Goal: Task Accomplishment & Management: Manage account settings

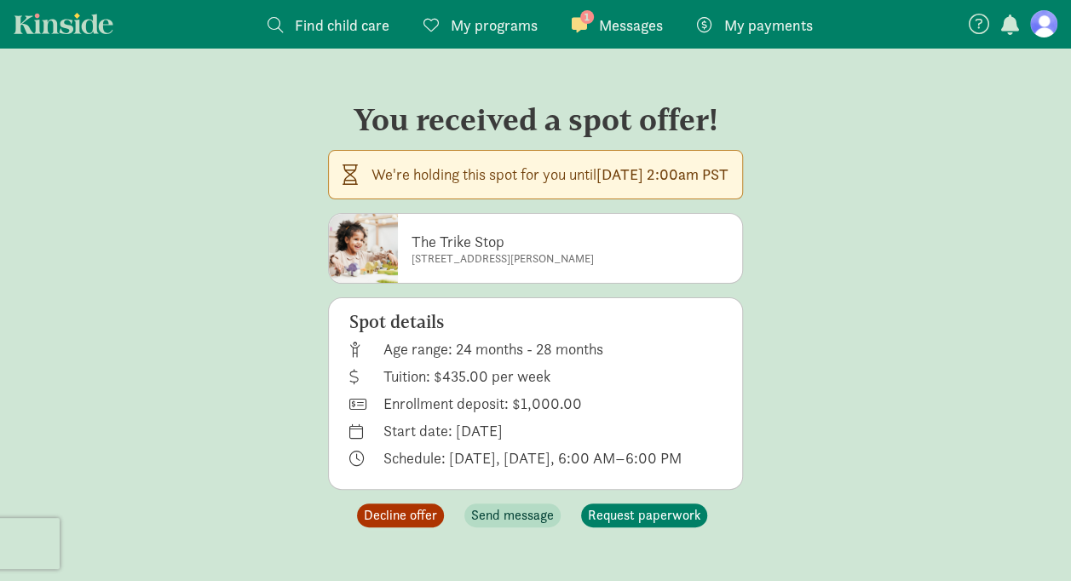
click at [394, 516] on span "Decline offer" at bounding box center [400, 515] width 73 height 20
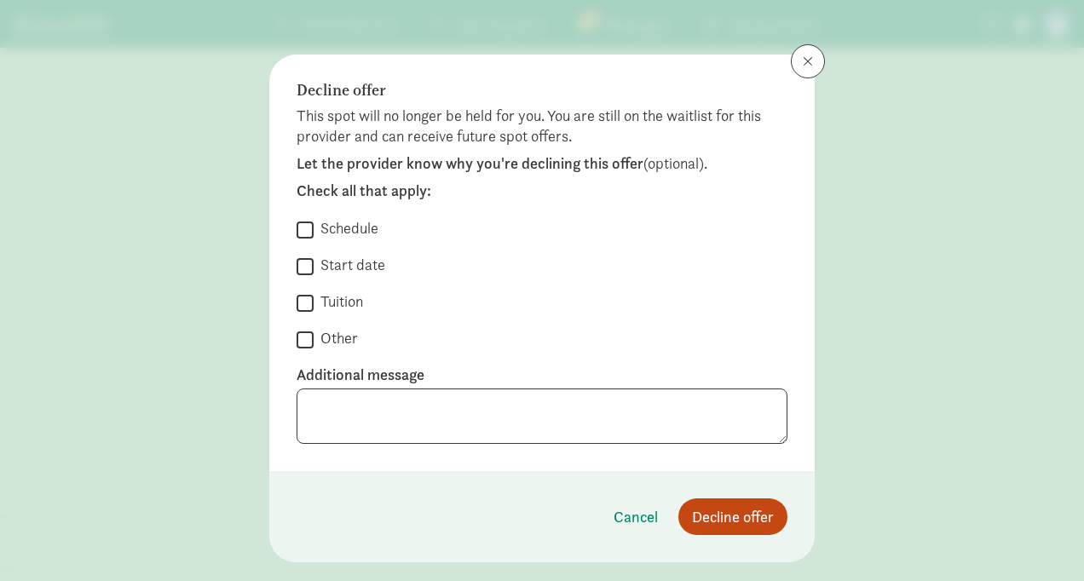
click at [302, 334] on input "Other" at bounding box center [304, 339] width 17 height 23
checkbox input "true"
click at [382, 411] on textarea at bounding box center [541, 415] width 491 height 55
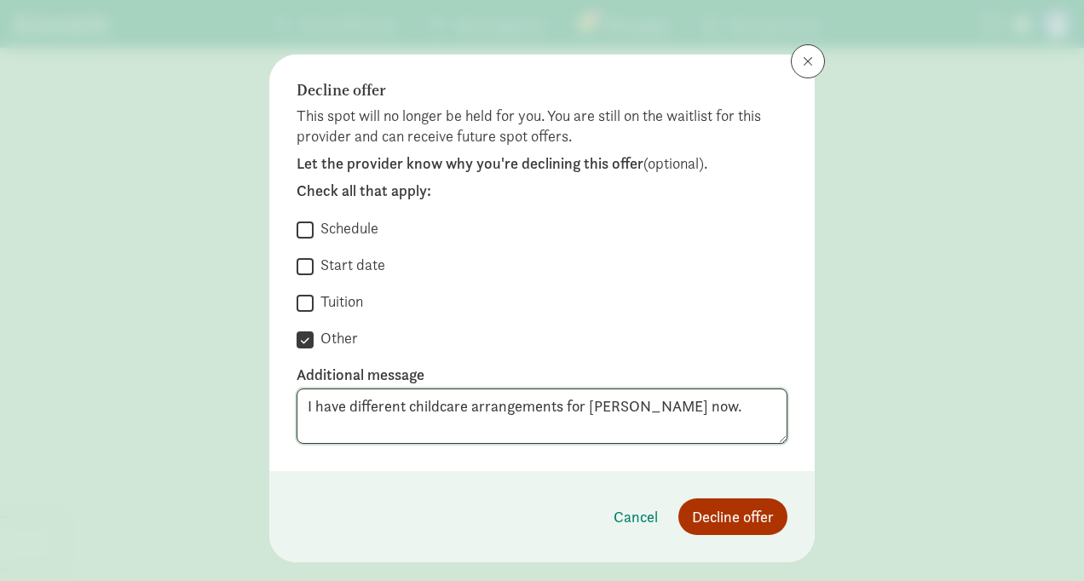
type textarea "I have different childcare arrangements for [PERSON_NAME] now."
click at [707, 522] on span "Decline offer" at bounding box center [733, 516] width 82 height 23
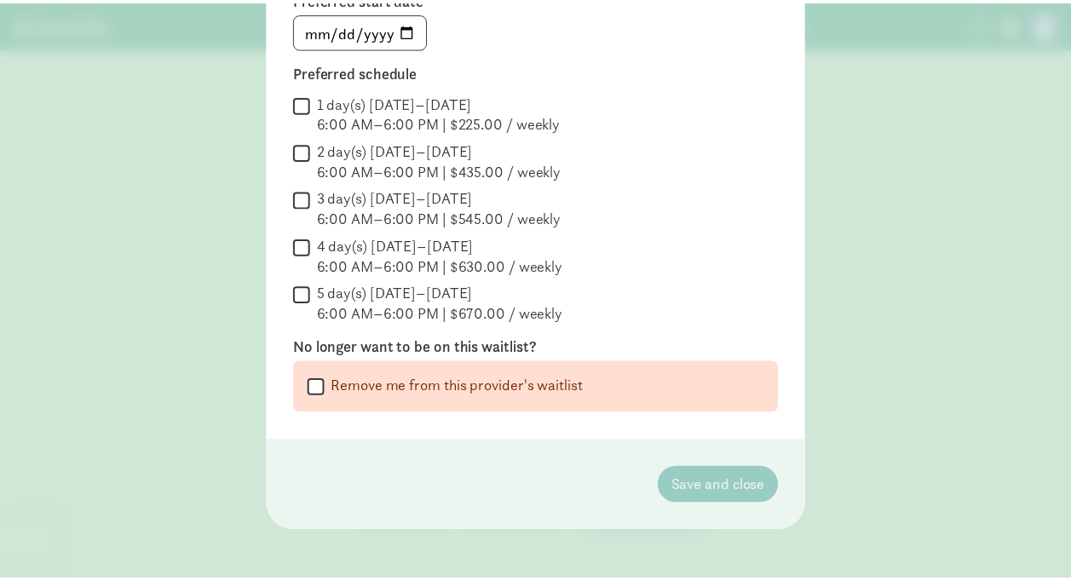
scroll to position [273, 0]
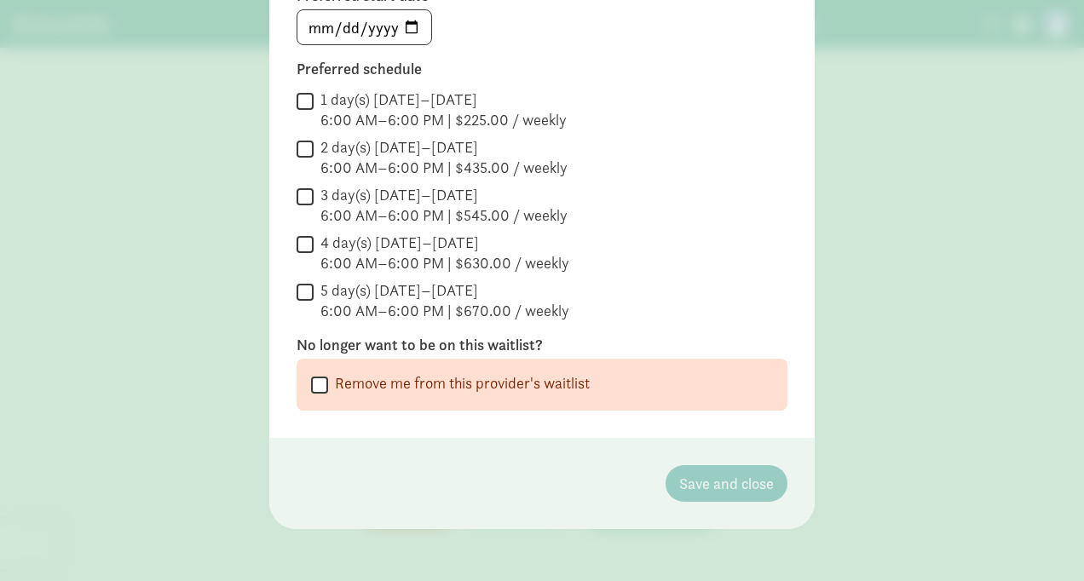
click at [314, 383] on input "Remove me from this provider's waitlist" at bounding box center [319, 384] width 17 height 23
checkbox input "true"
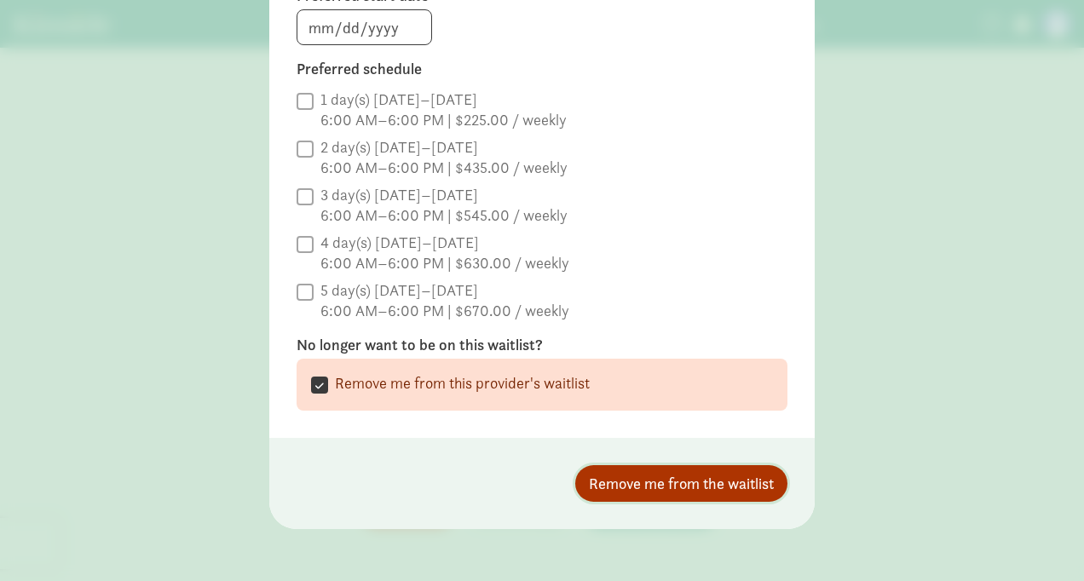
drag, startPoint x: 724, startPoint y: 482, endPoint x: 714, endPoint y: 489, distance: 12.3
click at [723, 483] on span "Remove me from the waitlist" at bounding box center [681, 483] width 185 height 23
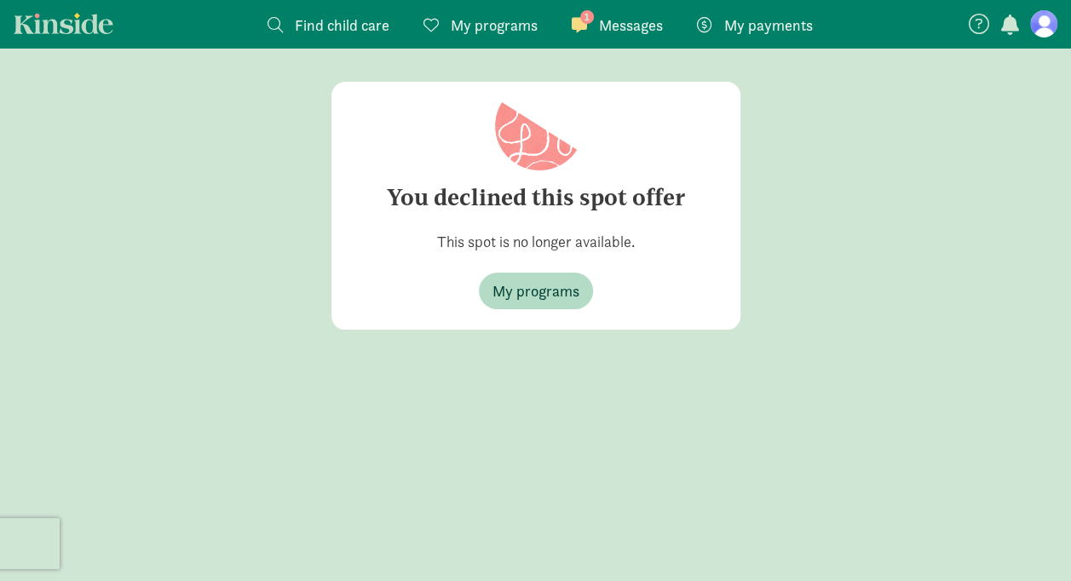
click at [85, 216] on div "You declined this spot offer This spot is no longer available. My programs" at bounding box center [535, 206] width 1071 height 248
